Goal: Navigation & Orientation: Find specific page/section

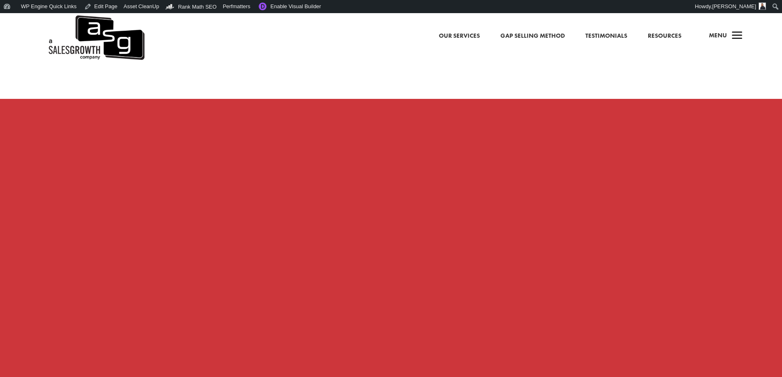
scroll to position [616, 0]
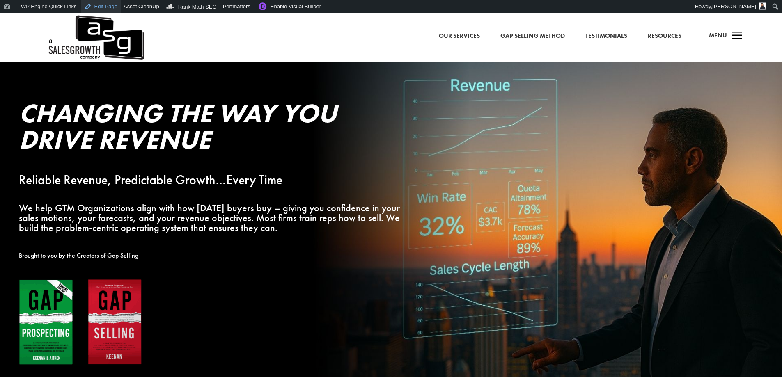
click at [98, 7] on link "Edit Page" at bounding box center [101, 6] width 40 height 13
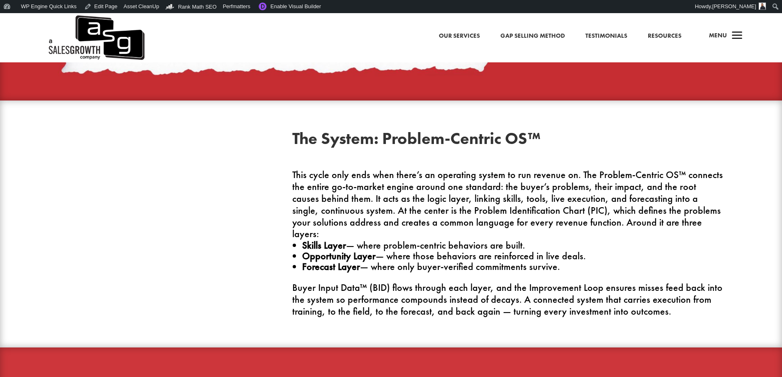
scroll to position [862, 0]
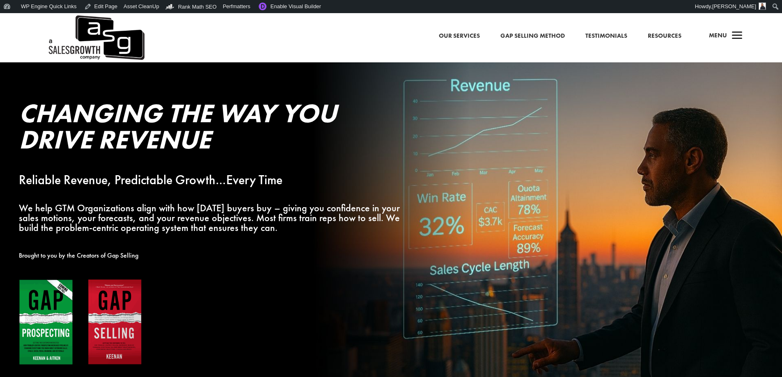
click at [728, 38] on div "a Menu" at bounding box center [722, 38] width 39 height 20
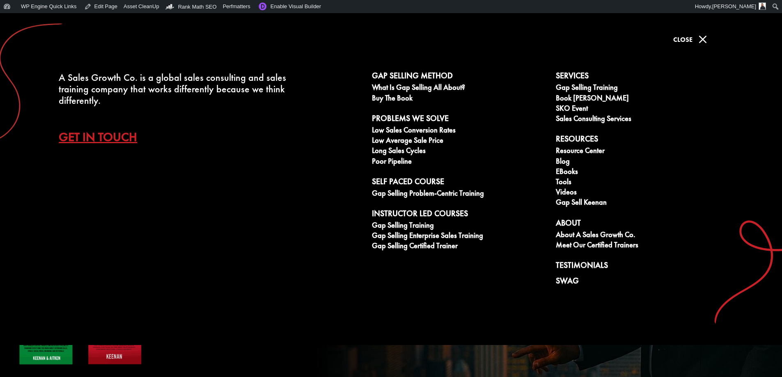
click at [99, 139] on link "Get In Touch" at bounding box center [104, 137] width 91 height 29
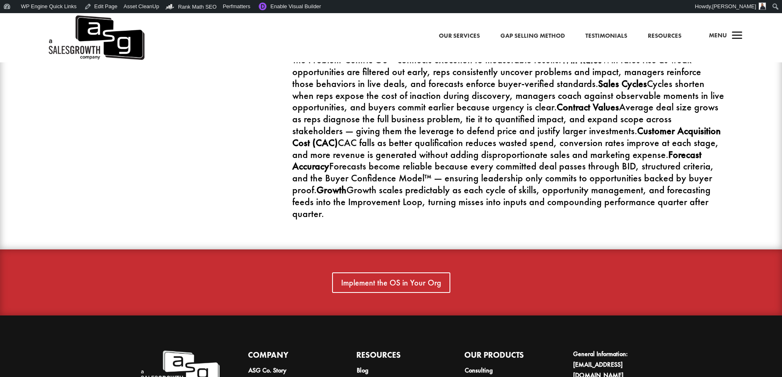
scroll to position [2781, 0]
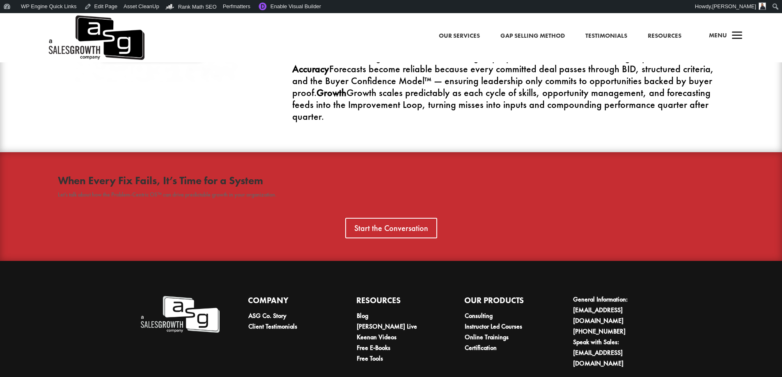
scroll to position [2806, 0]
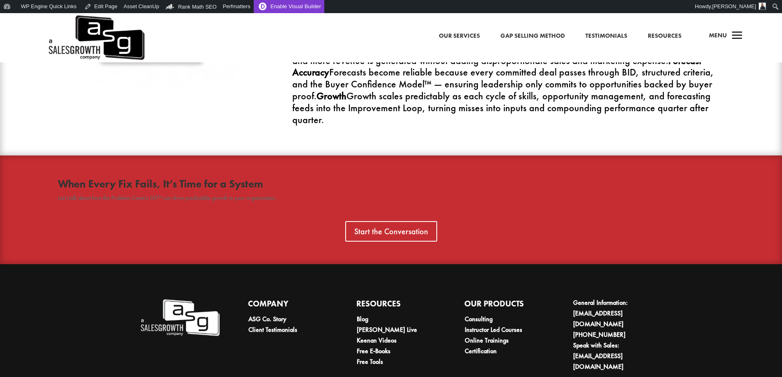
click at [283, 7] on link "Enable Visual Builder" at bounding box center [289, 6] width 71 height 13
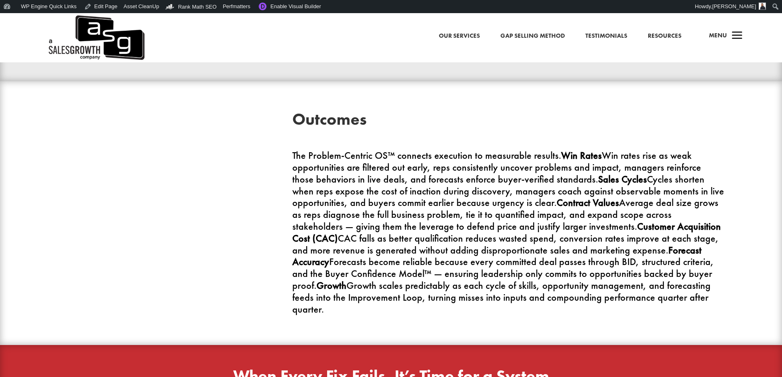
scroll to position [2828, 0]
